Goal: Task Accomplishment & Management: Manage account settings

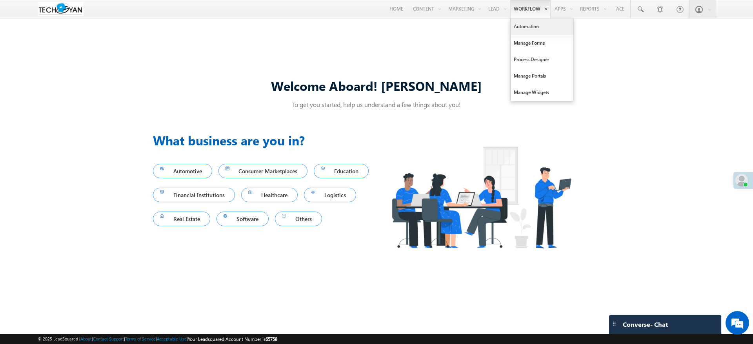
click at [537, 27] on link "Automation" at bounding box center [541, 26] width 63 height 16
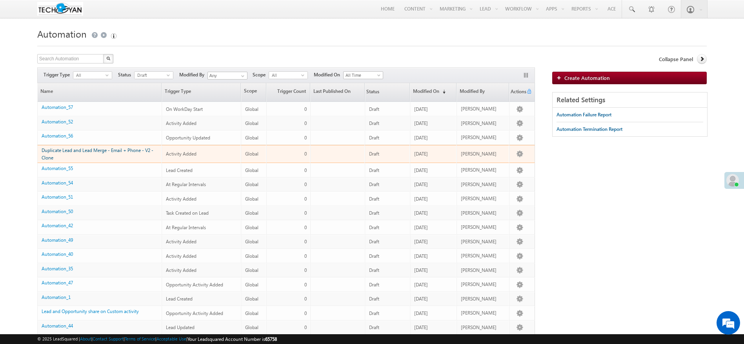
click at [86, 149] on link "Duplicate Lead and Lead Merge - Email + Phone - V2 - Clone" at bounding box center [98, 153] width 112 height 13
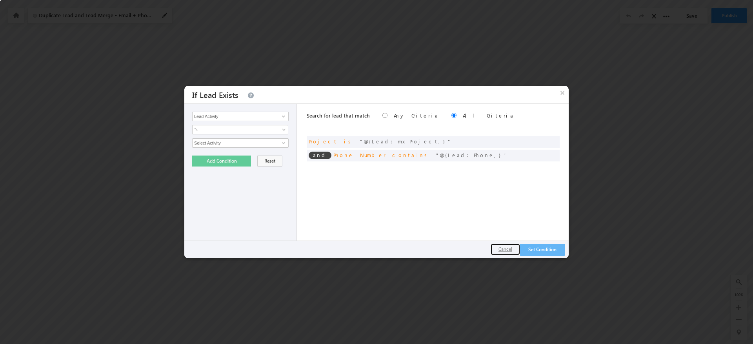
click at [497, 246] on button "Cancel" at bounding box center [504, 249] width 29 height 11
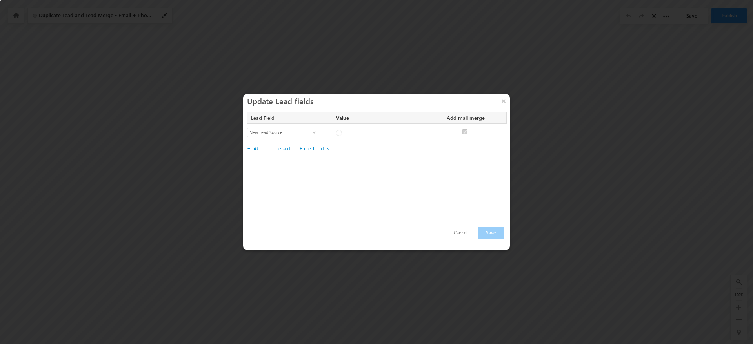
checkbox input "true"
click at [461, 232] on button "Cancel" at bounding box center [460, 232] width 29 height 11
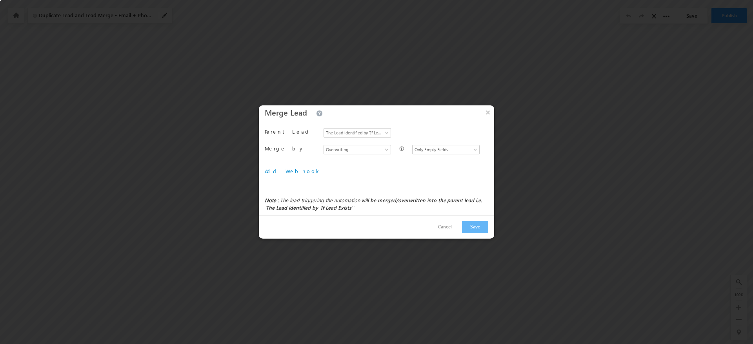
click at [443, 222] on button "Cancel" at bounding box center [444, 227] width 29 height 11
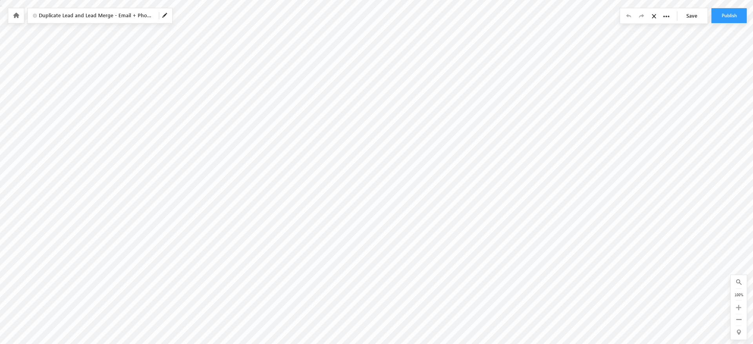
click at [15, 16] on icon at bounding box center [16, 15] width 6 height 5
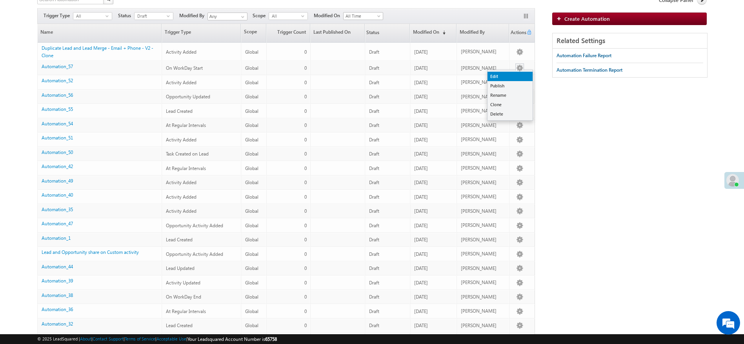
click at [512, 74] on link "Edit" at bounding box center [509, 76] width 45 height 9
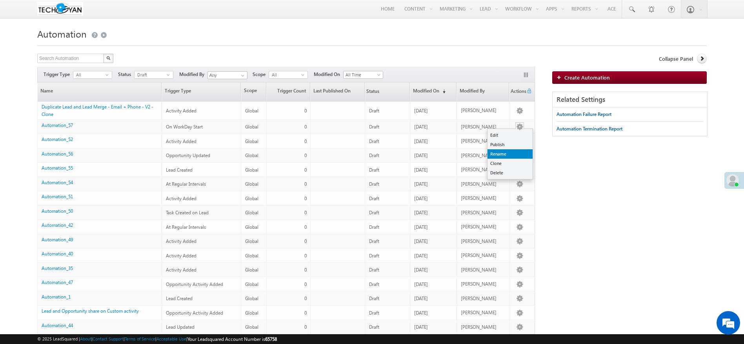
click at [519, 155] on link "Rename" at bounding box center [509, 153] width 45 height 9
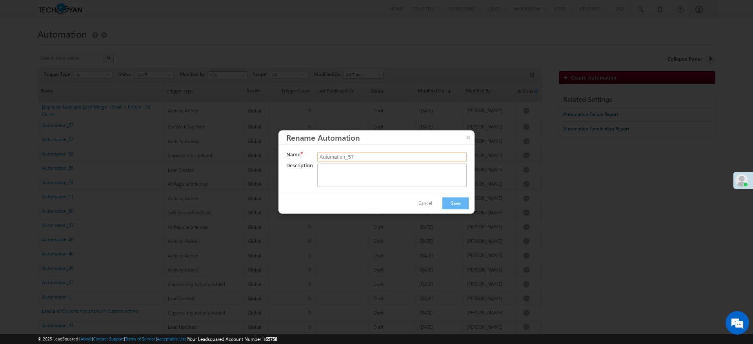
drag, startPoint x: 402, startPoint y: 159, endPoint x: 276, endPoint y: 161, distance: 125.5
click at [276, 161] on body "Menu Komal Gupta komal gupta 951@g mail. com" at bounding box center [376, 265] width 753 height 531
type input "C"
type input "Check-in"
click at [455, 205] on button "Save" at bounding box center [455, 204] width 26 height 12
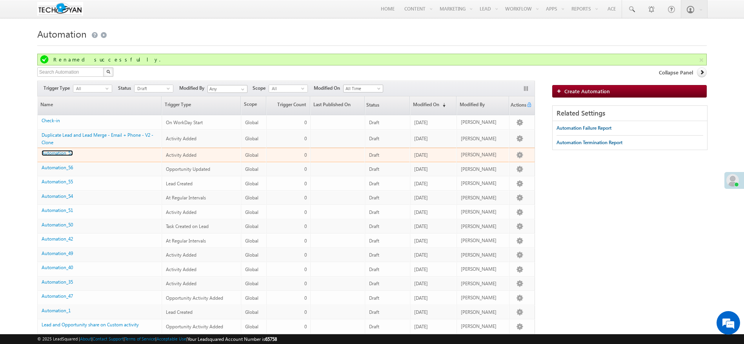
drag, startPoint x: 67, startPoint y: 154, endPoint x: 166, endPoint y: 162, distance: 99.5
click at [67, 154] on link "Automation_52" at bounding box center [57, 153] width 31 height 6
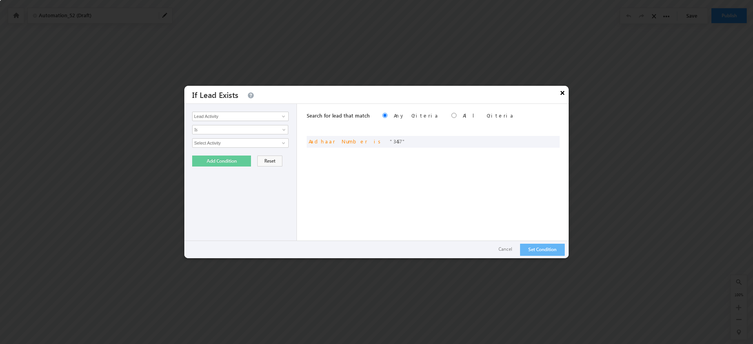
click at [564, 94] on button "×" at bounding box center [562, 93] width 13 height 14
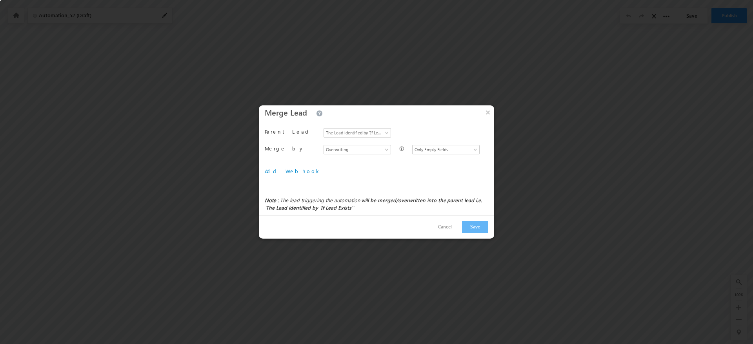
click at [450, 230] on button "Cancel" at bounding box center [444, 227] width 29 height 11
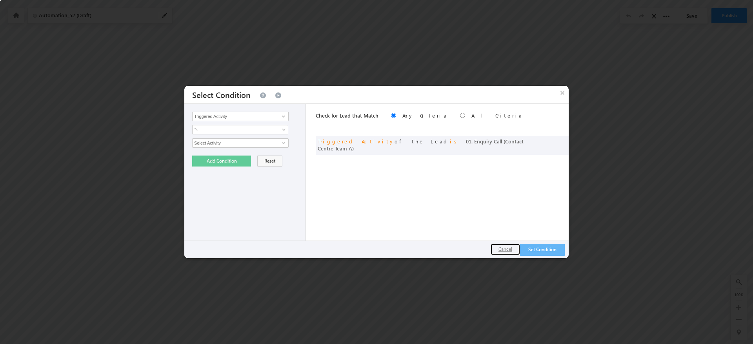
click at [508, 247] on button "Cancel" at bounding box center [504, 249] width 29 height 11
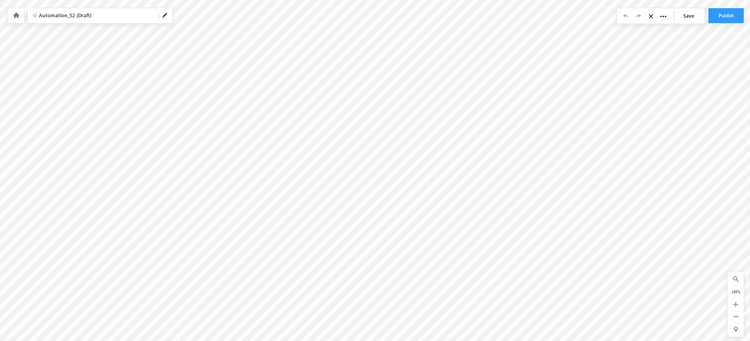
click at [169, 16] on div "Automation_52 (Draft)" at bounding box center [100, 15] width 144 height 15
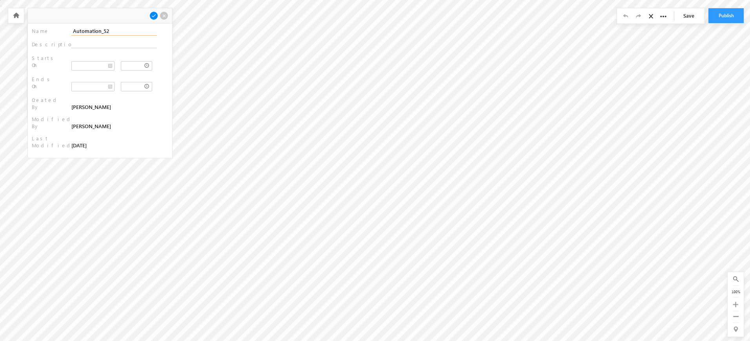
click at [111, 33] on input "Automation_52" at bounding box center [113, 31] width 85 height 9
type input "Merge Lead and update lead"
click at [154, 14] on span at bounding box center [153, 15] width 9 height 9
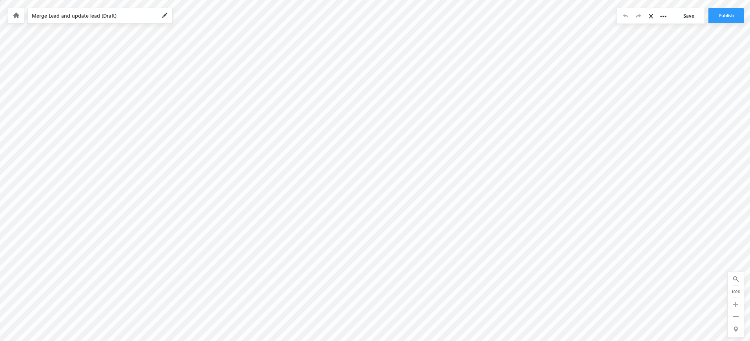
click at [16, 16] on icon at bounding box center [16, 15] width 6 height 5
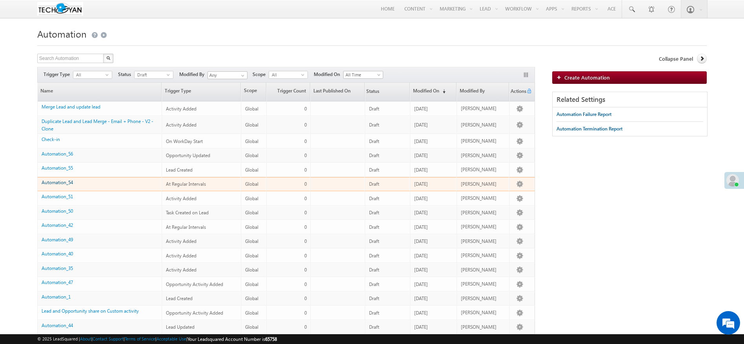
click at [61, 185] on link "Automation_54" at bounding box center [57, 183] width 31 height 6
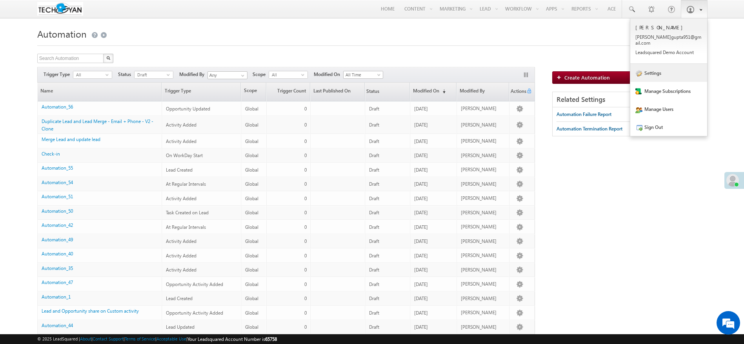
click at [659, 64] on link "Settings" at bounding box center [668, 73] width 77 height 18
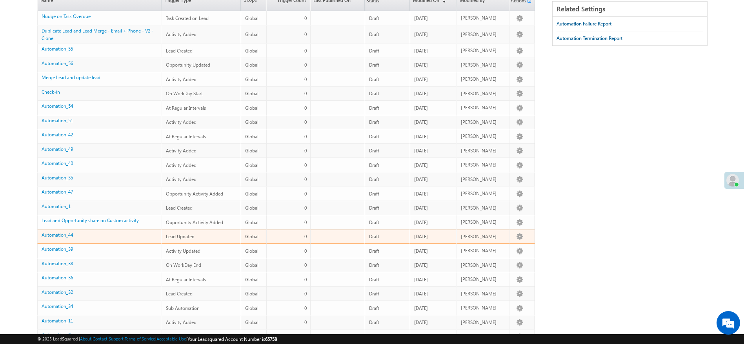
scroll to position [108, 0]
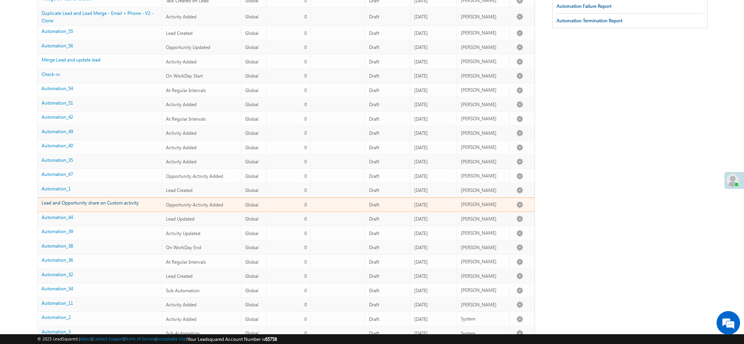
click at [110, 200] on link "Lead and Opportunity share on Custom activity" at bounding box center [90, 203] width 97 height 6
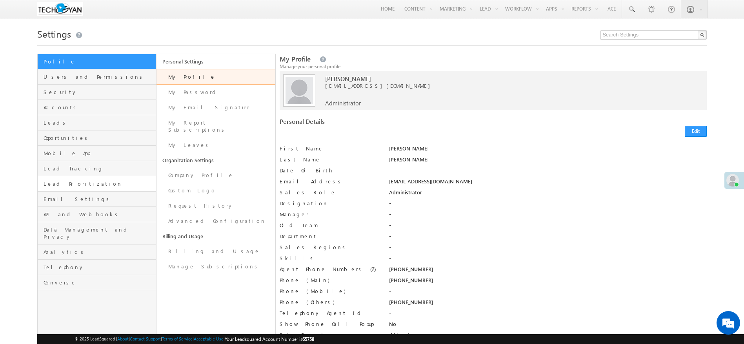
click at [94, 189] on link "Lead Prioritization" at bounding box center [97, 183] width 118 height 15
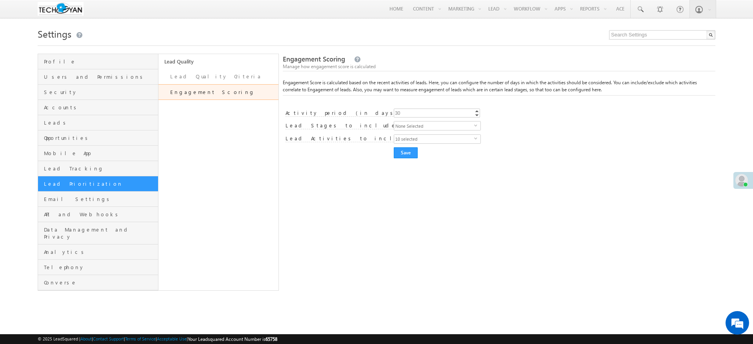
click at [461, 124] on span "None Selected" at bounding box center [434, 126] width 80 height 9
click at [605, 163] on div "Engagement Score settings saved successfully. Engagement Scoring Manage how eng…" at bounding box center [499, 172] width 432 height 237
click at [434, 143] on span "10 selected" at bounding box center [434, 139] width 80 height 9
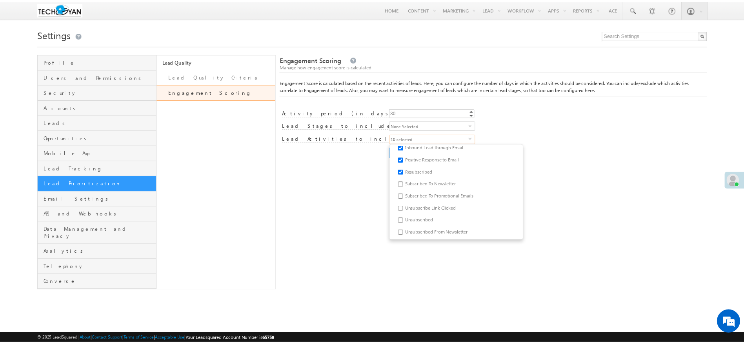
scroll to position [96, 0]
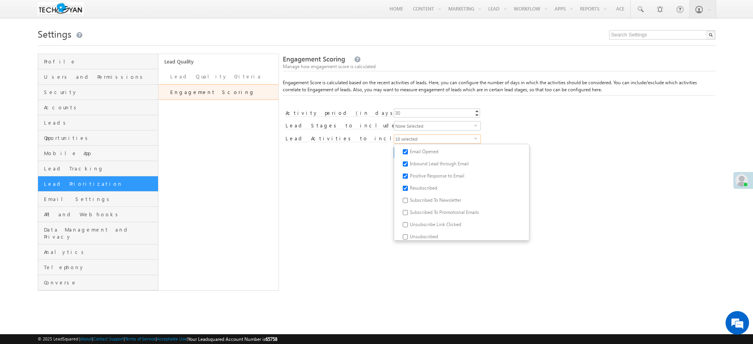
click at [629, 143] on div "Email Bounced Email Link Clicked Mailing preference link clicked Email Marked S…" at bounding box center [554, 139] width 321 height 11
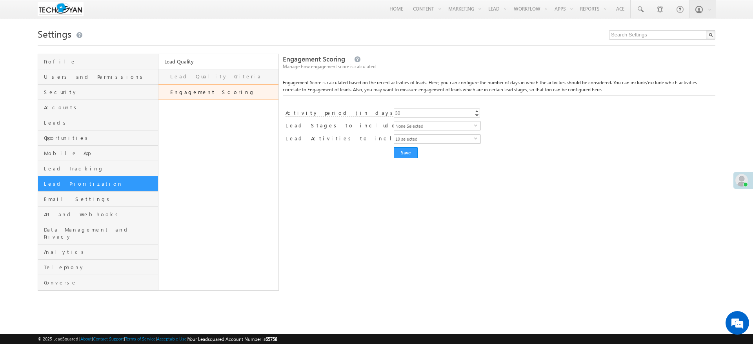
click at [213, 78] on link "Lead Quality Criteria" at bounding box center [218, 76] width 120 height 15
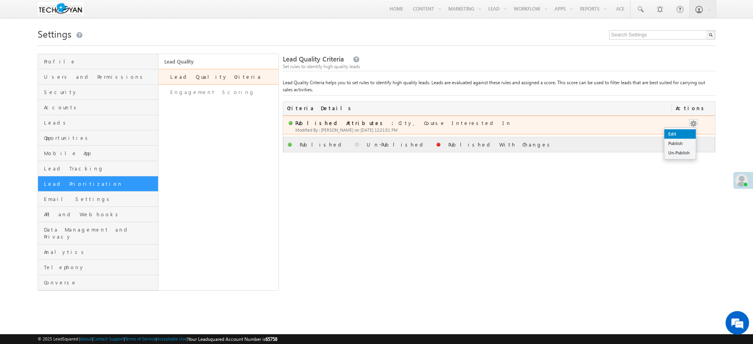
click at [679, 133] on link "Edit" at bounding box center [679, 133] width 31 height 9
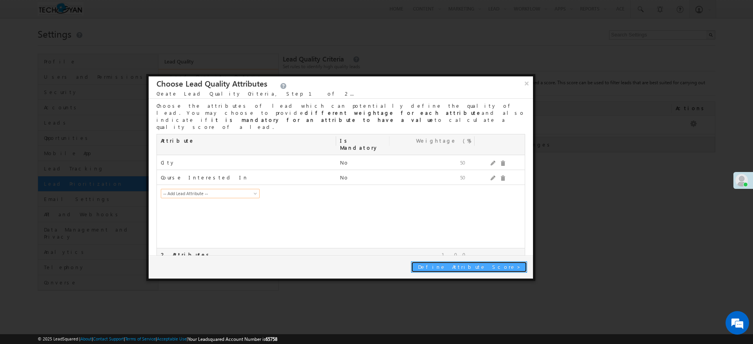
click at [500, 269] on span "Define Attribute Score" at bounding box center [467, 266] width 99 height 7
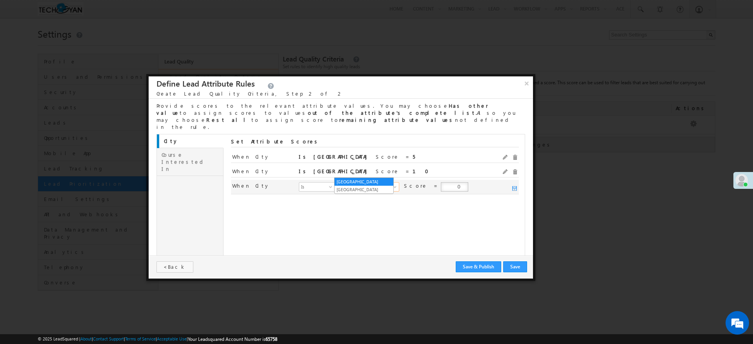
click at [357, 183] on span "[GEOGRAPHIC_DATA]" at bounding box center [367, 186] width 54 height 7
click at [328, 185] on span at bounding box center [331, 188] width 6 height 6
click at [528, 84] on button "×" at bounding box center [526, 83] width 13 height 14
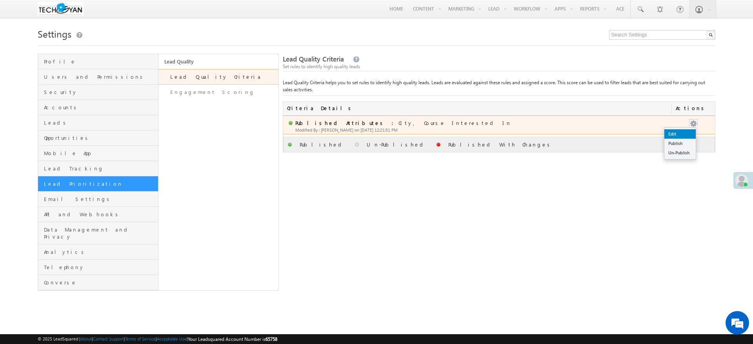
click at [685, 134] on link "Edit" at bounding box center [679, 133] width 31 height 9
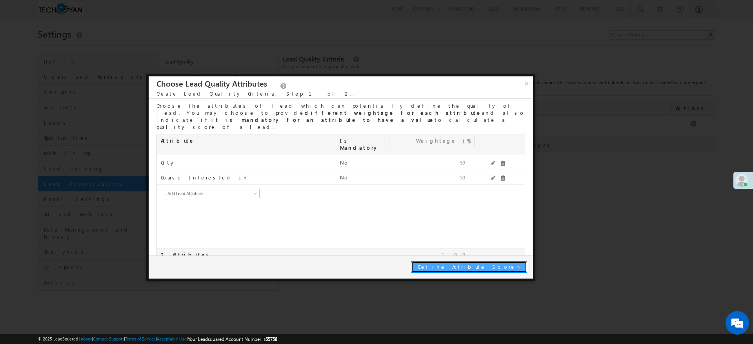
click at [499, 270] on button "Define Attribute Score >" at bounding box center [469, 266] width 116 height 11
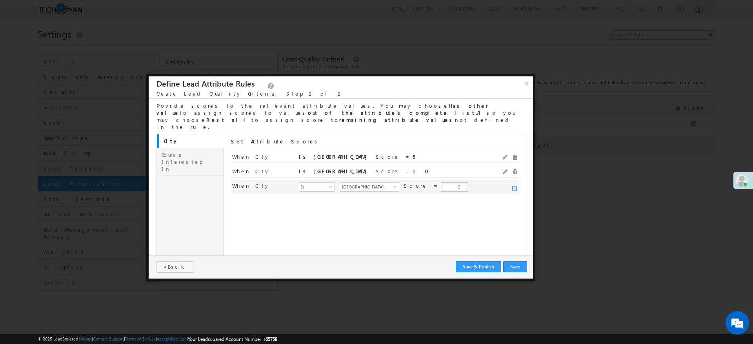
click at [441, 182] on input "0" at bounding box center [454, 186] width 27 height 9
type input "10"
click at [443, 204] on div "City Course Interested In Set Attribute Scores When City eq Is Banglore Banglor…" at bounding box center [340, 197] width 369 height 126
click at [198, 148] on link "Course Interested In" at bounding box center [190, 162] width 67 height 28
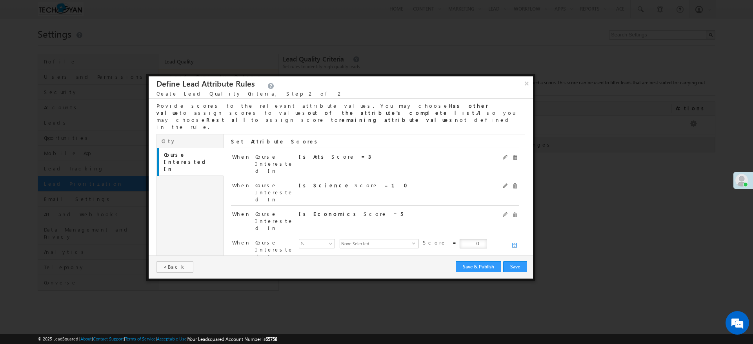
click at [214, 134] on link "City" at bounding box center [190, 141] width 67 height 14
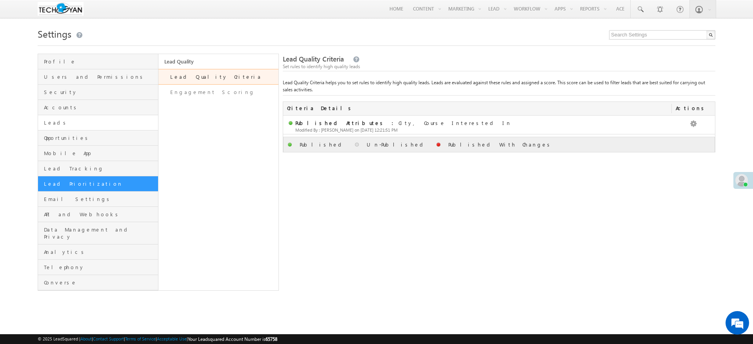
click at [82, 120] on span "Leads" at bounding box center [100, 122] width 112 height 7
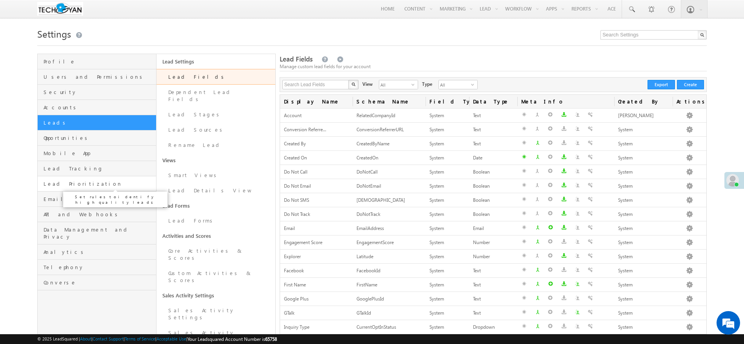
click at [87, 185] on span "Lead Prioritization" at bounding box center [99, 183] width 111 height 7
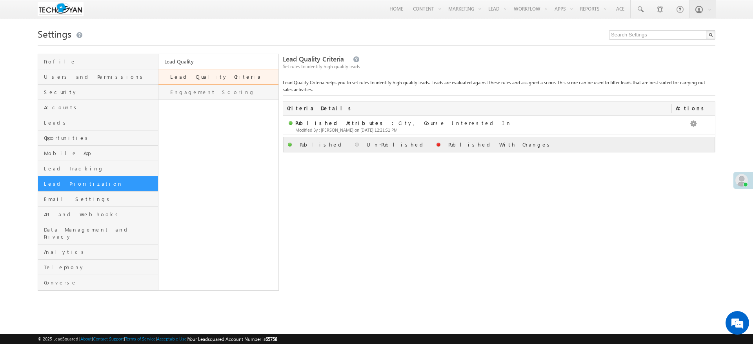
click at [230, 91] on link "Engagement Scoring" at bounding box center [218, 92] width 120 height 15
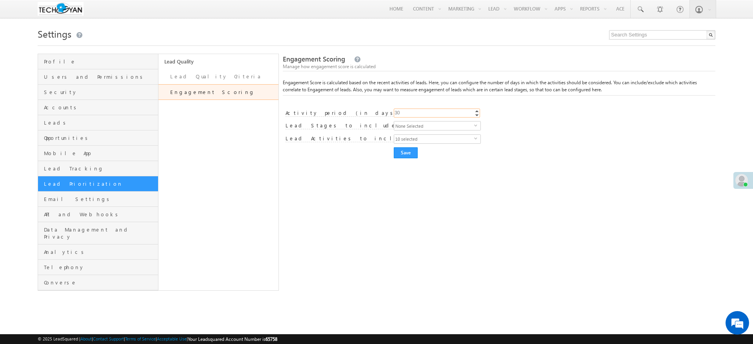
click at [421, 113] on input "30" at bounding box center [437, 113] width 86 height 9
click at [470, 167] on div "Engagement Score settings saved successfully. Engagement Scoring Manage how eng…" at bounding box center [499, 172] width 432 height 237
click at [422, 108] on form "Engagement Score settings saved successfully. Engagement Scoring Manage how eng…" at bounding box center [499, 106] width 432 height 104
click at [422, 113] on input "200" at bounding box center [437, 113] width 86 height 9
type input "30"
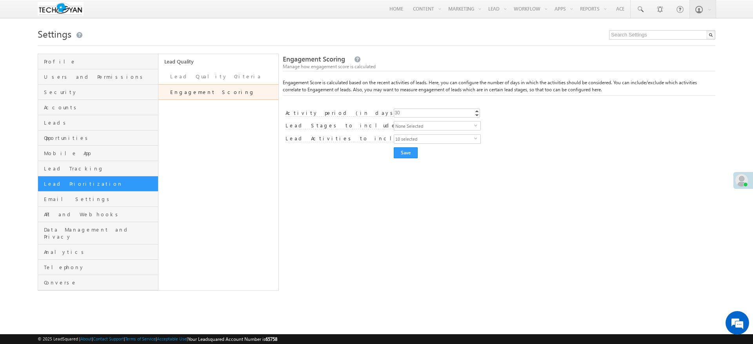
click at [487, 258] on div "Engagement Score settings saved successfully. Engagement Scoring Manage how eng…" at bounding box center [499, 172] width 432 height 237
click at [215, 76] on link "Lead Quality Criteria" at bounding box center [218, 76] width 120 height 15
